Goal: Task Accomplishment & Management: Manage account settings

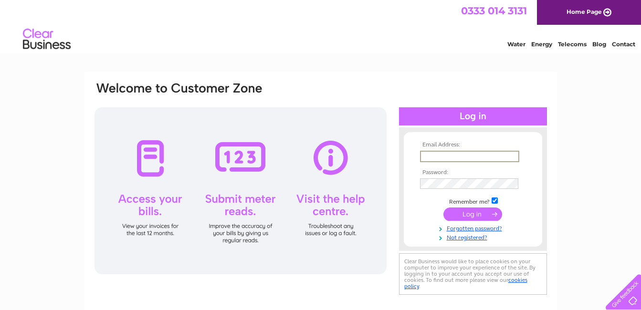
click at [445, 158] on input "text" at bounding box center [469, 156] width 99 height 11
click at [464, 211] on input "submit" at bounding box center [473, 213] width 59 height 13
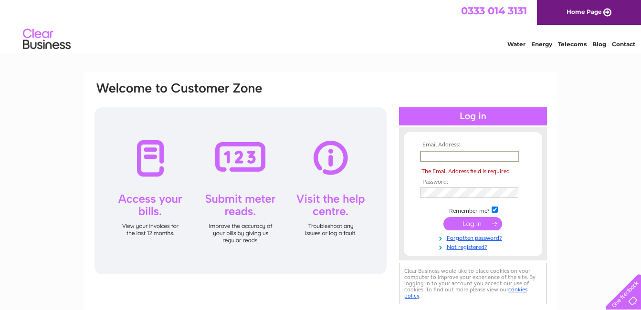
click at [455, 159] on input "text" at bounding box center [469, 156] width 99 height 11
type input "yvesshama@hotmail.com"
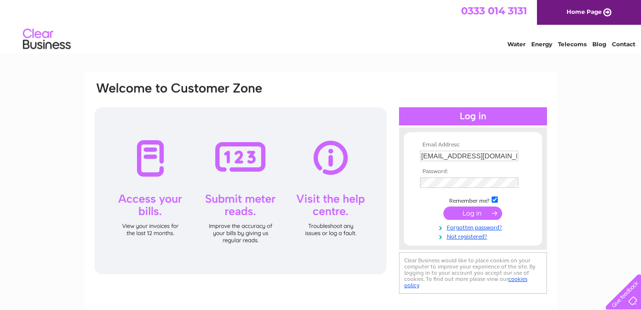
click at [473, 215] on input "submit" at bounding box center [473, 213] width 59 height 13
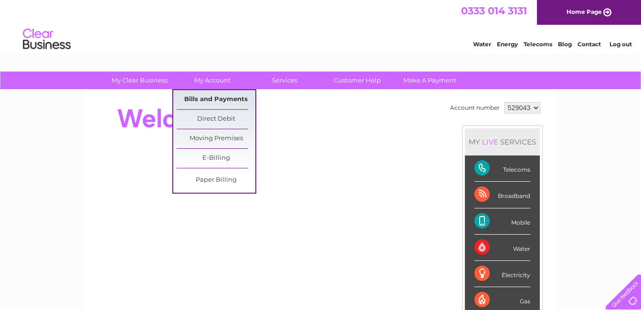
click at [211, 95] on link "Bills and Payments" at bounding box center [216, 99] width 79 height 19
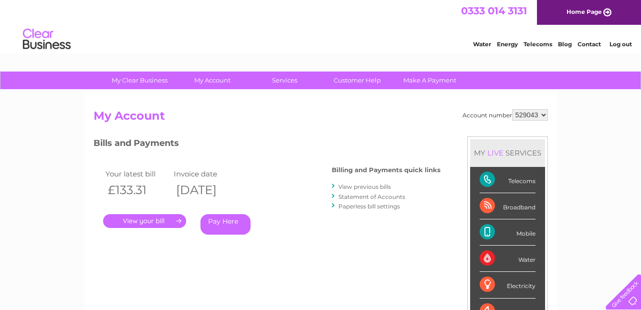
click at [151, 220] on link "." at bounding box center [144, 221] width 83 height 14
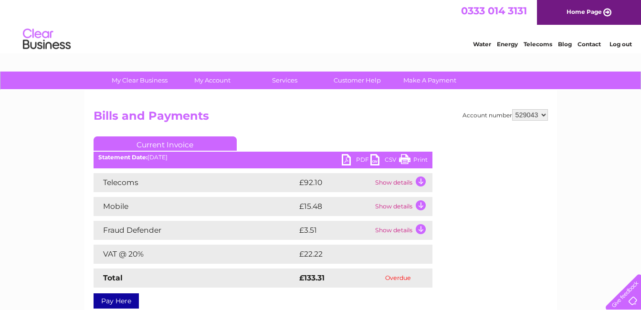
click at [623, 44] on link "Log out" at bounding box center [621, 44] width 22 height 7
